Goal: Task Accomplishment & Management: Manage account settings

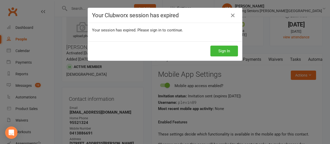
scroll to position [0, 100]
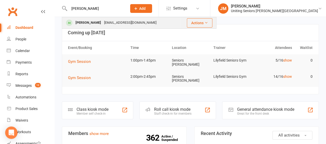
type input "[PERSON_NAME]"
click at [87, 22] on div "[PERSON_NAME]" at bounding box center [88, 22] width 29 height 7
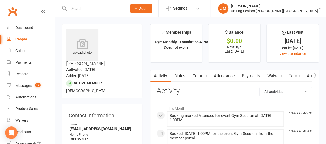
click at [316, 73] on icon "button" at bounding box center [315, 74] width 3 height 5
click at [267, 72] on link "Mobile App" at bounding box center [271, 76] width 28 height 12
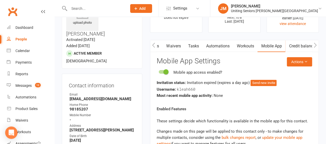
scroll to position [31, 0]
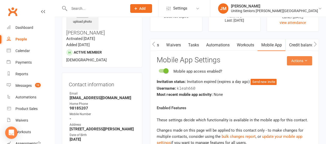
click at [293, 63] on button "Actions" at bounding box center [299, 60] width 25 height 9
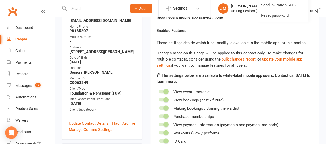
scroll to position [109, 0]
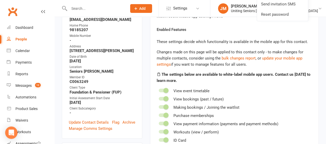
click at [77, 65] on div "Location" at bounding box center [103, 67] width 66 height 5
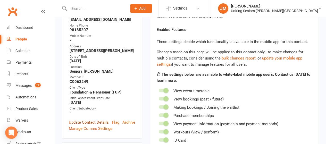
click at [96, 119] on link "Update Contact Details" at bounding box center [89, 122] width 40 height 6
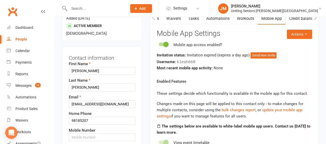
scroll to position [58, 0]
click at [81, 133] on input "text" at bounding box center [102, 137] width 66 height 8
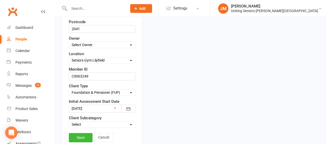
scroll to position [266, 0]
type input "0498475221"
click at [82, 133] on link "Save" at bounding box center [81, 137] width 24 height 9
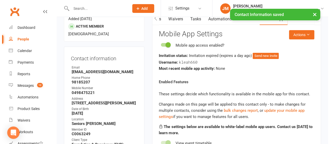
scroll to position [57, 0]
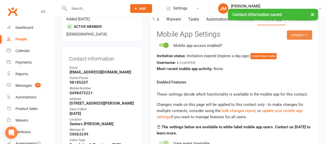
click at [296, 33] on button "Actions" at bounding box center [299, 34] width 25 height 9
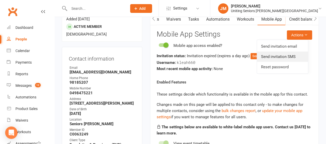
click at [275, 56] on link "Send invitation SMS" at bounding box center [282, 57] width 51 height 10
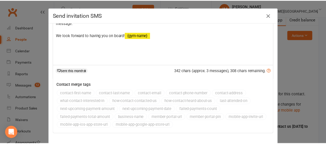
scroll to position [26, 0]
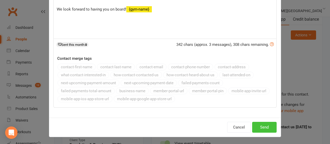
click at [260, 127] on button "Send" at bounding box center [264, 127] width 24 height 11
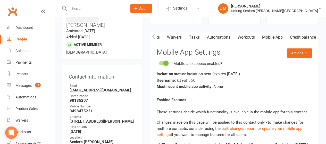
scroll to position [36, 0]
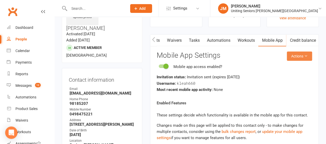
click at [303, 58] on button "Actions" at bounding box center [299, 56] width 25 height 9
click at [250, 61] on react-component "Actions Mobile App Settings Mobile app access enabled? Invitation status: Invit…" at bounding box center [234, 134] width 155 height 165
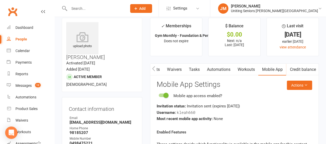
scroll to position [0, 0]
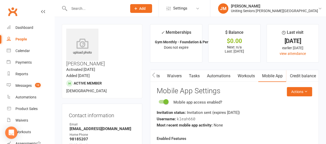
click at [88, 9] on input "text" at bounding box center [96, 8] width 56 height 7
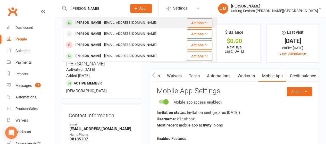
type input "[PERSON_NAME]"
click at [93, 20] on div "[PERSON_NAME]" at bounding box center [88, 22] width 29 height 7
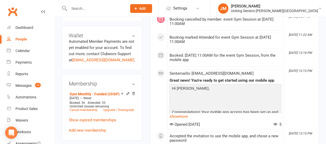
scroll to position [237, 0]
click at [92, 10] on input "text" at bounding box center [96, 8] width 56 height 7
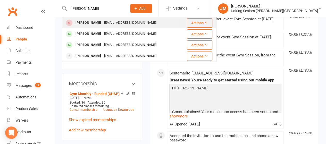
type input "[PERSON_NAME]"
click at [91, 23] on div "[PERSON_NAME]" at bounding box center [88, 22] width 29 height 7
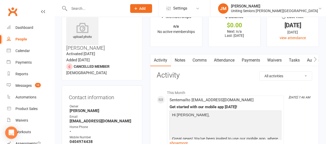
scroll to position [16, 0]
